Goal: Task Accomplishment & Management: Complete application form

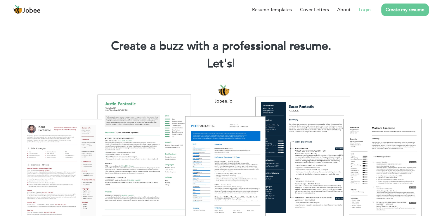
click at [366, 6] on link "Login" at bounding box center [365, 9] width 12 height 7
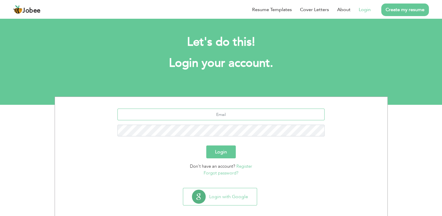
click at [241, 113] on input "text" at bounding box center [221, 114] width 207 height 12
type input "ayazarif3@gmail.com"
click at [206, 145] on button "Login" at bounding box center [221, 151] width 30 height 13
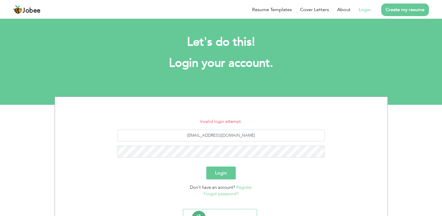
click at [225, 194] on link "Forgot password?" at bounding box center [221, 194] width 35 height 6
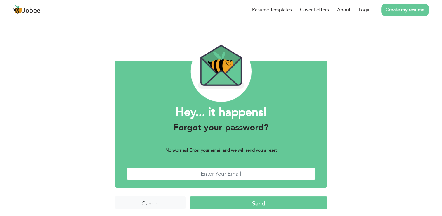
click at [216, 175] on input "text" at bounding box center [221, 174] width 189 height 13
type input "[EMAIL_ADDRESS][DOMAIN_NAME]"
click at [245, 206] on input "Send" at bounding box center [258, 202] width 137 height 13
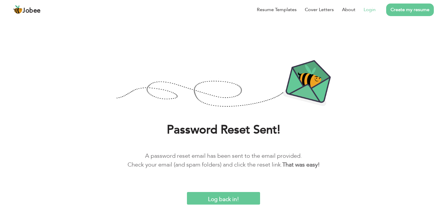
click at [375, 6] on link "Login" at bounding box center [370, 9] width 12 height 7
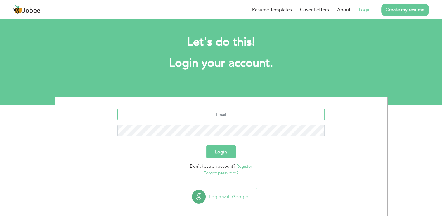
click at [207, 115] on input "text" at bounding box center [221, 114] width 207 height 12
type input "[EMAIL_ADDRESS][DOMAIN_NAME]"
click at [206, 145] on button "Login" at bounding box center [221, 151] width 30 height 13
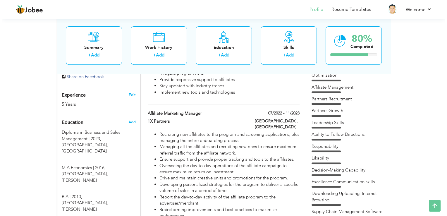
scroll to position [212, 0]
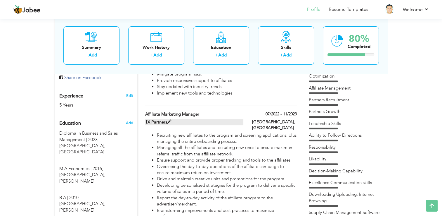
click at [169, 120] on span at bounding box center [169, 122] width 4 height 4
type input "Affiliate Marketing Manager"
type input "1X Partners"
type input "07/2022"
type input "11/2023"
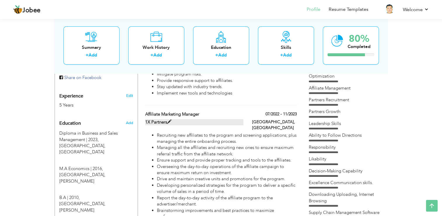
type input "[GEOGRAPHIC_DATA]"
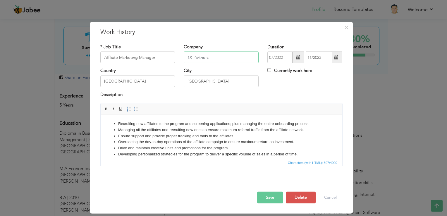
click at [214, 57] on input "1X Partners" at bounding box center [221, 57] width 75 height 12
click at [211, 58] on input "1X Partners" at bounding box center [221, 57] width 75 height 12
drag, startPoint x: 211, startPoint y: 58, endPoint x: 167, endPoint y: 61, distance: 44.0
click at [167, 61] on div "* Job Title Affiliate Marketing Manager Company 1X Partners Duration 07/2022 11…" at bounding box center [221, 56] width 251 height 24
type input "DB-Bet"
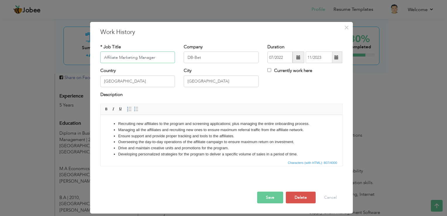
click at [118, 57] on input "Affiliate Marketing Manager" at bounding box center [137, 57] width 75 height 12
drag, startPoint x: 120, startPoint y: 60, endPoint x: 110, endPoint y: 57, distance: 10.6
type input "Influence Marketing Manager"
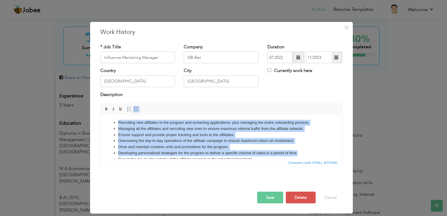
drag, startPoint x: 302, startPoint y: 155, endPoint x: 107, endPoint y: 123, distance: 197.3
click at [107, 123] on ul "Recruiting new affiliates to the program and screening applications; plus manag…" at bounding box center [221, 144] width 230 height 49
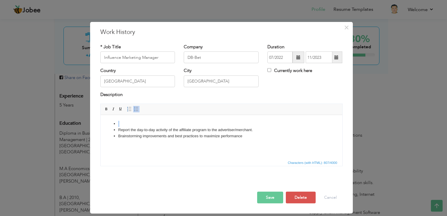
scroll to position [0, 0]
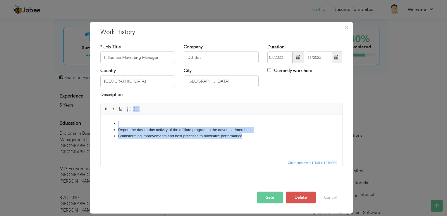
drag, startPoint x: 252, startPoint y: 144, endPoint x: 220, endPoint y: 227, distance: 88.5
click at [119, 115] on html "Report the day-to-day activity of the affiliate program to the advertiser/merch…" at bounding box center [221, 130] width 242 height 30
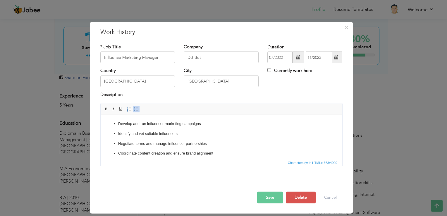
click at [271, 198] on button "Save" at bounding box center [270, 198] width 26 height 12
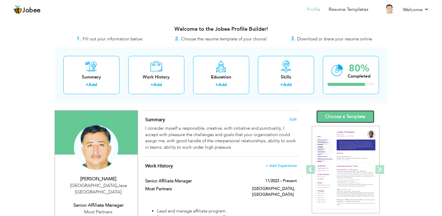
click at [354, 116] on link "Choose a Template" at bounding box center [346, 116] width 58 height 13
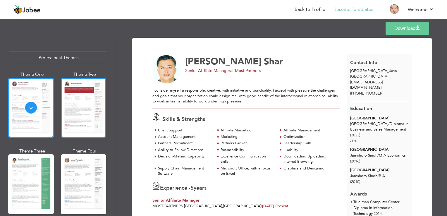
click at [81, 116] on div at bounding box center [84, 108] width 46 height 60
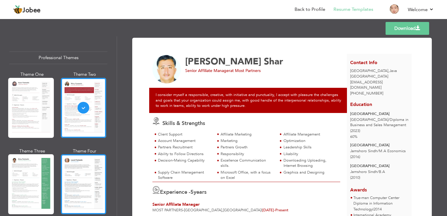
click at [80, 168] on div at bounding box center [84, 184] width 46 height 60
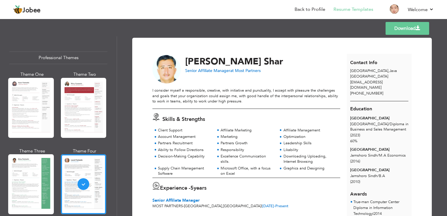
click at [170, 70] on img at bounding box center [166, 69] width 29 height 29
click at [156, 65] on img at bounding box center [166, 69] width 29 height 29
click at [309, 8] on link "Back to Profile" at bounding box center [309, 9] width 31 height 7
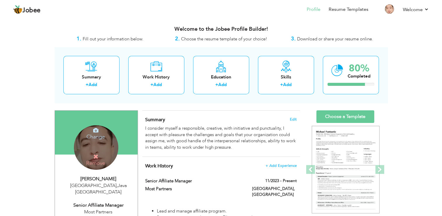
click at [99, 154] on h4 "Remove" at bounding box center [96, 160] width 42 height 13
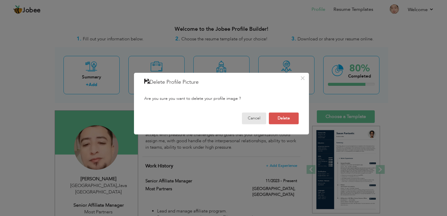
drag, startPoint x: 258, startPoint y: 120, endPoint x: 222, endPoint y: 116, distance: 36.5
click at [222, 116] on div "Cancel Delete" at bounding box center [221, 118] width 163 height 20
click at [256, 119] on button "Cancel" at bounding box center [254, 119] width 24 height 12
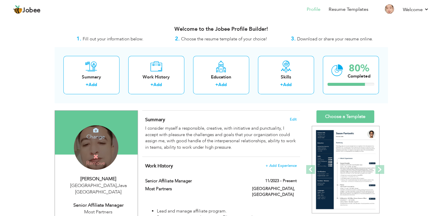
click at [94, 130] on icon at bounding box center [95, 130] width 5 height 5
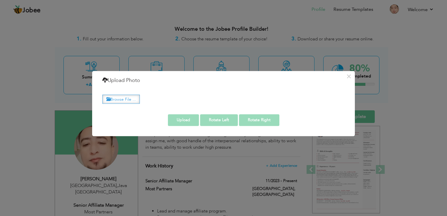
click at [128, 96] on label "Browse File ..." at bounding box center [120, 98] width 37 height 9
click at [0, 0] on input "Browse File ..." at bounding box center [0, 0] width 0 height 0
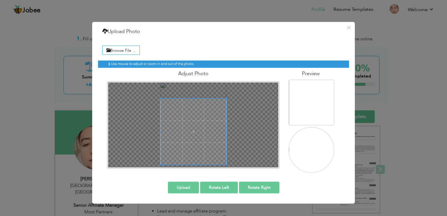
click at [239, 183] on div "× Upload Photo Browse File ... Adjust Photo Preview Upload Rotate Left" at bounding box center [223, 113] width 263 height 182
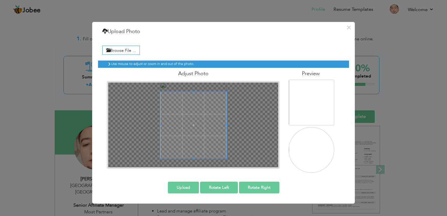
click at [203, 144] on span at bounding box center [193, 125] width 66 height 66
click at [260, 188] on button "Rotate Right" at bounding box center [259, 187] width 40 height 12
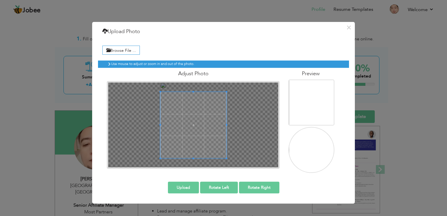
click at [306, 104] on img at bounding box center [312, 103] width 46 height 59
click at [184, 186] on button "Upload" at bounding box center [183, 187] width 31 height 12
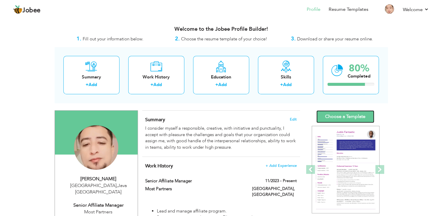
click at [346, 119] on link "Choose a Template" at bounding box center [346, 116] width 58 height 13
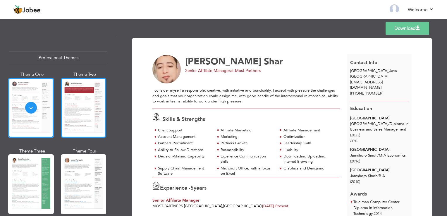
click at [87, 95] on div at bounding box center [84, 108] width 46 height 60
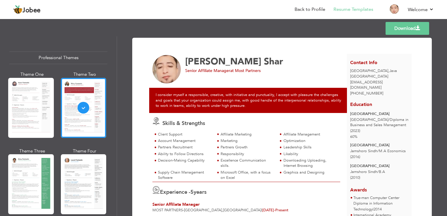
click at [400, 31] on link "Download" at bounding box center [407, 28] width 44 height 13
